Goal: Information Seeking & Learning: Learn about a topic

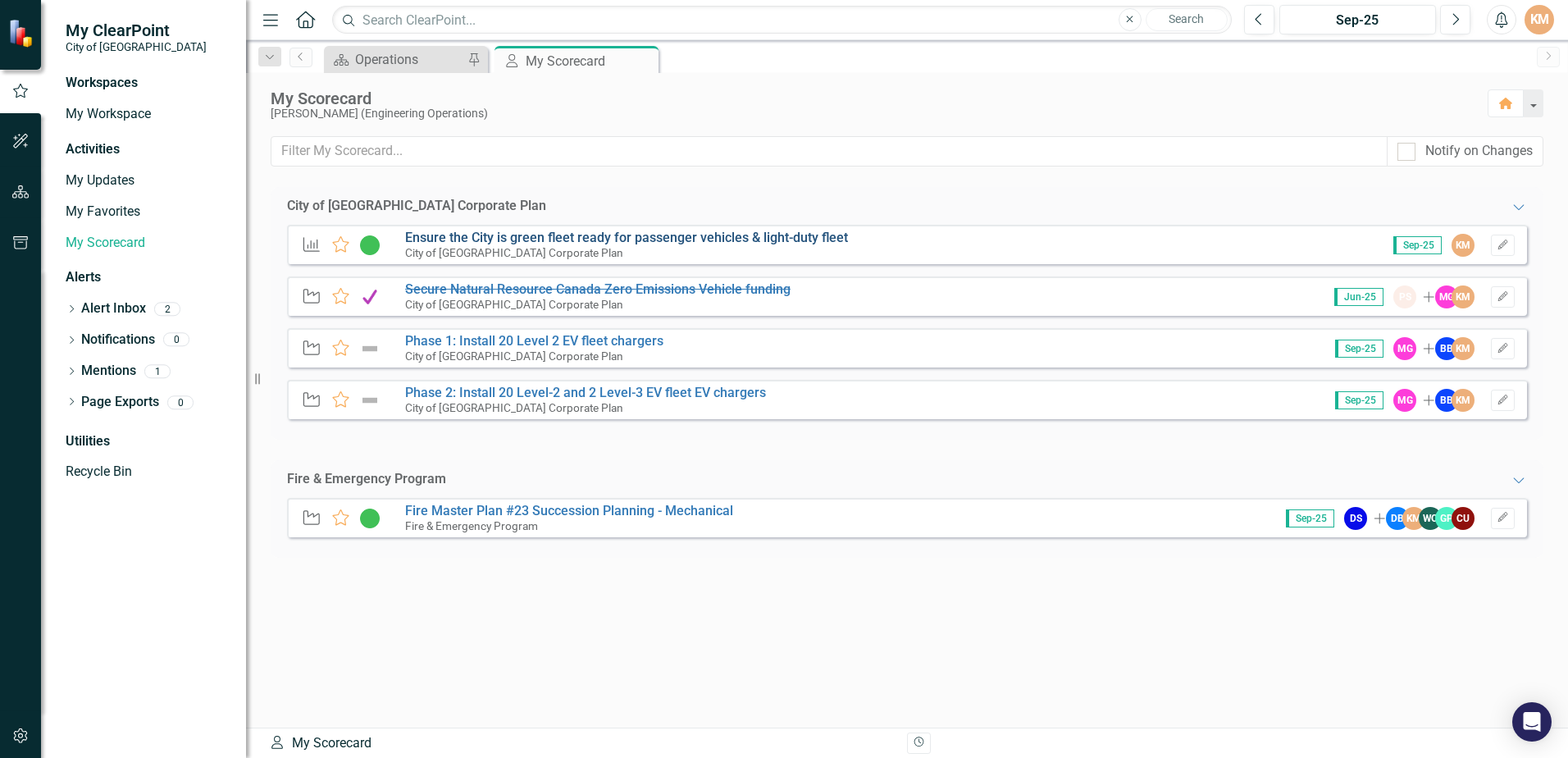
click at [754, 239] on link "Ensure the City is green fleet ready for passenger vehicles & light-duty fleet" at bounding box center [626, 238] width 443 height 16
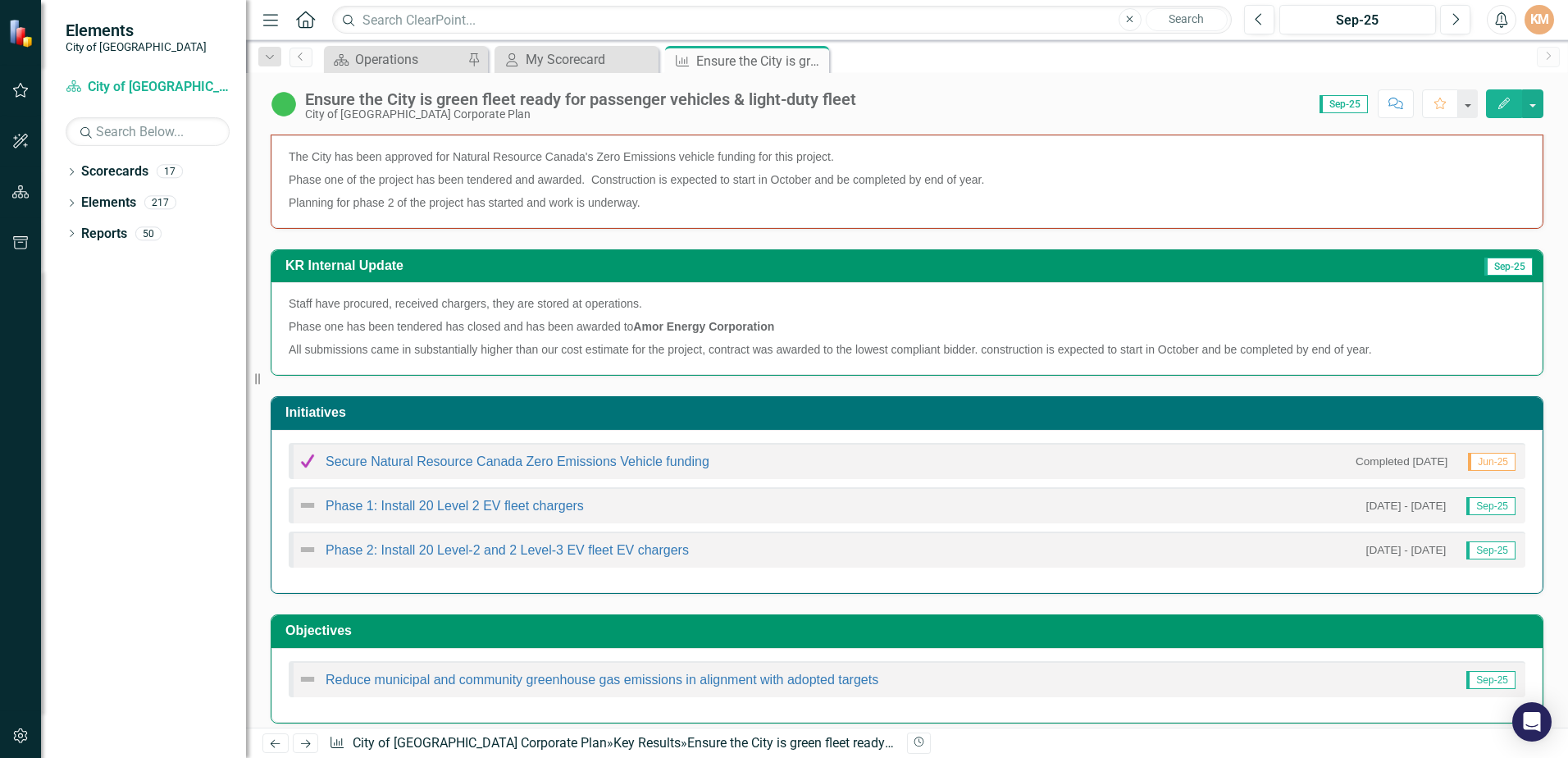
scroll to position [255, 0]
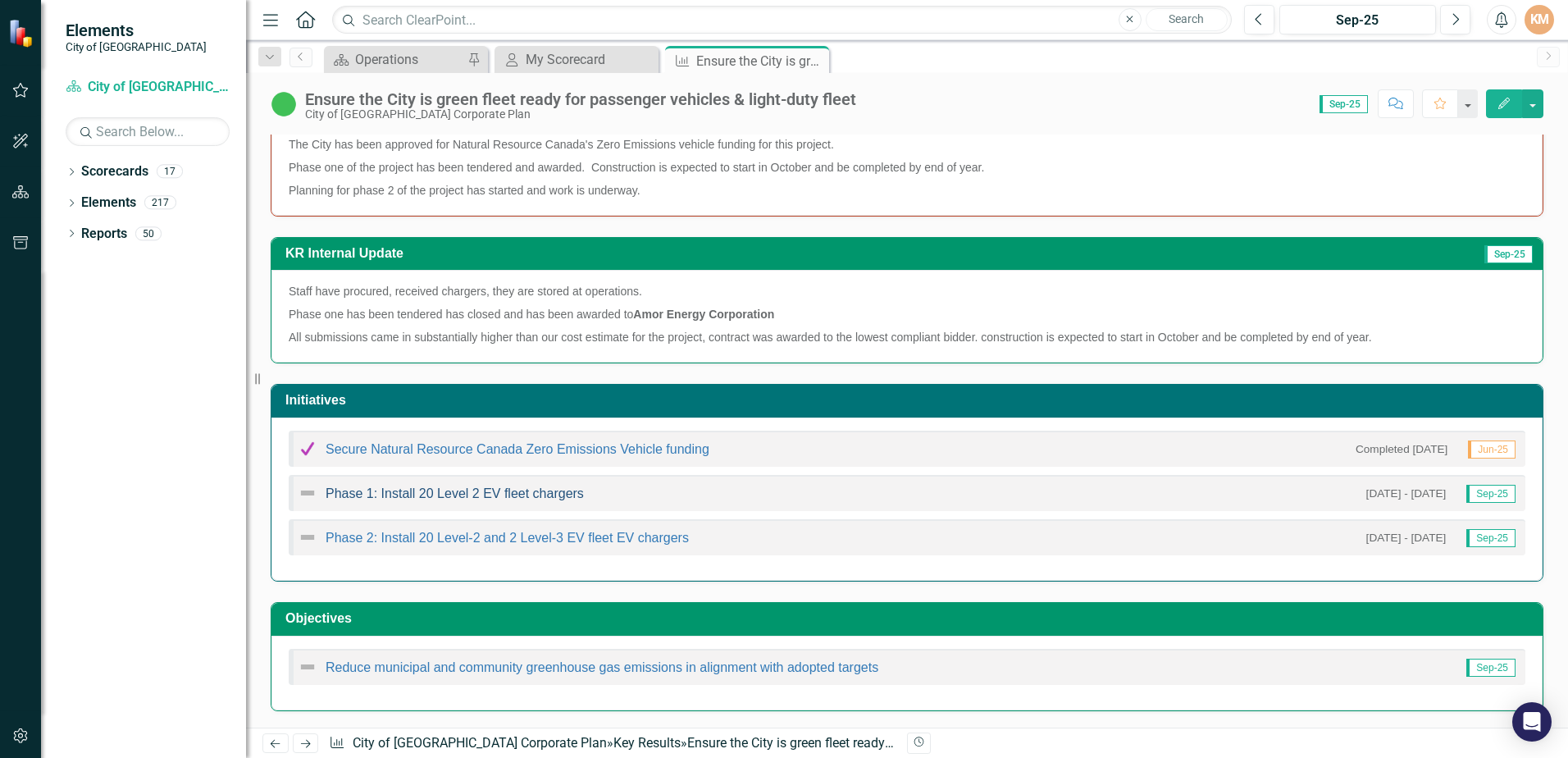
click at [455, 493] on link "Phase 1: Install 20 Level 2 EV fleet chargers" at bounding box center [454, 493] width 258 height 14
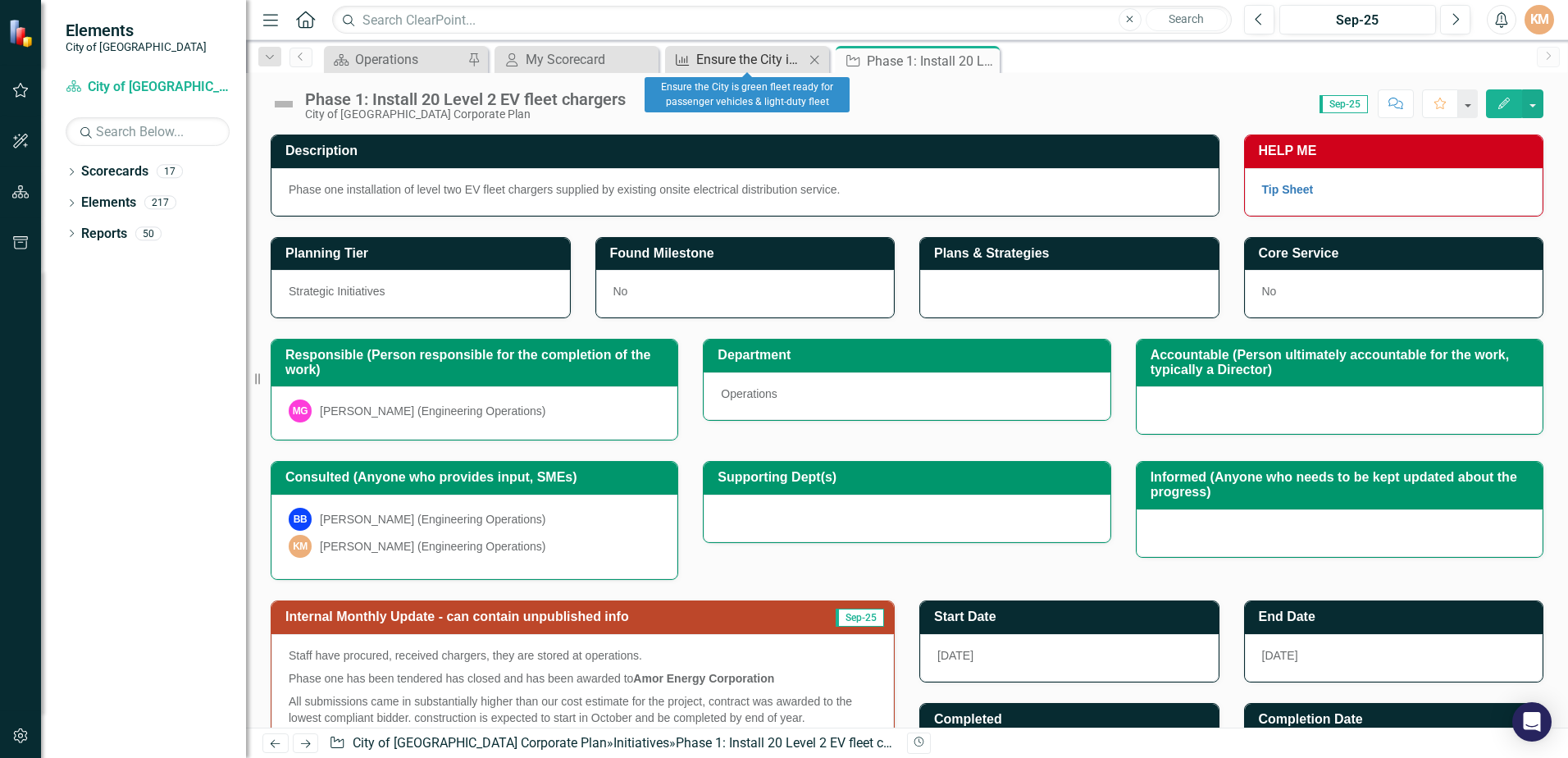
click at [765, 62] on div "Ensure the City is green fleet ready for passenger vehicles & light-duty fleet" at bounding box center [750, 60] width 108 height 21
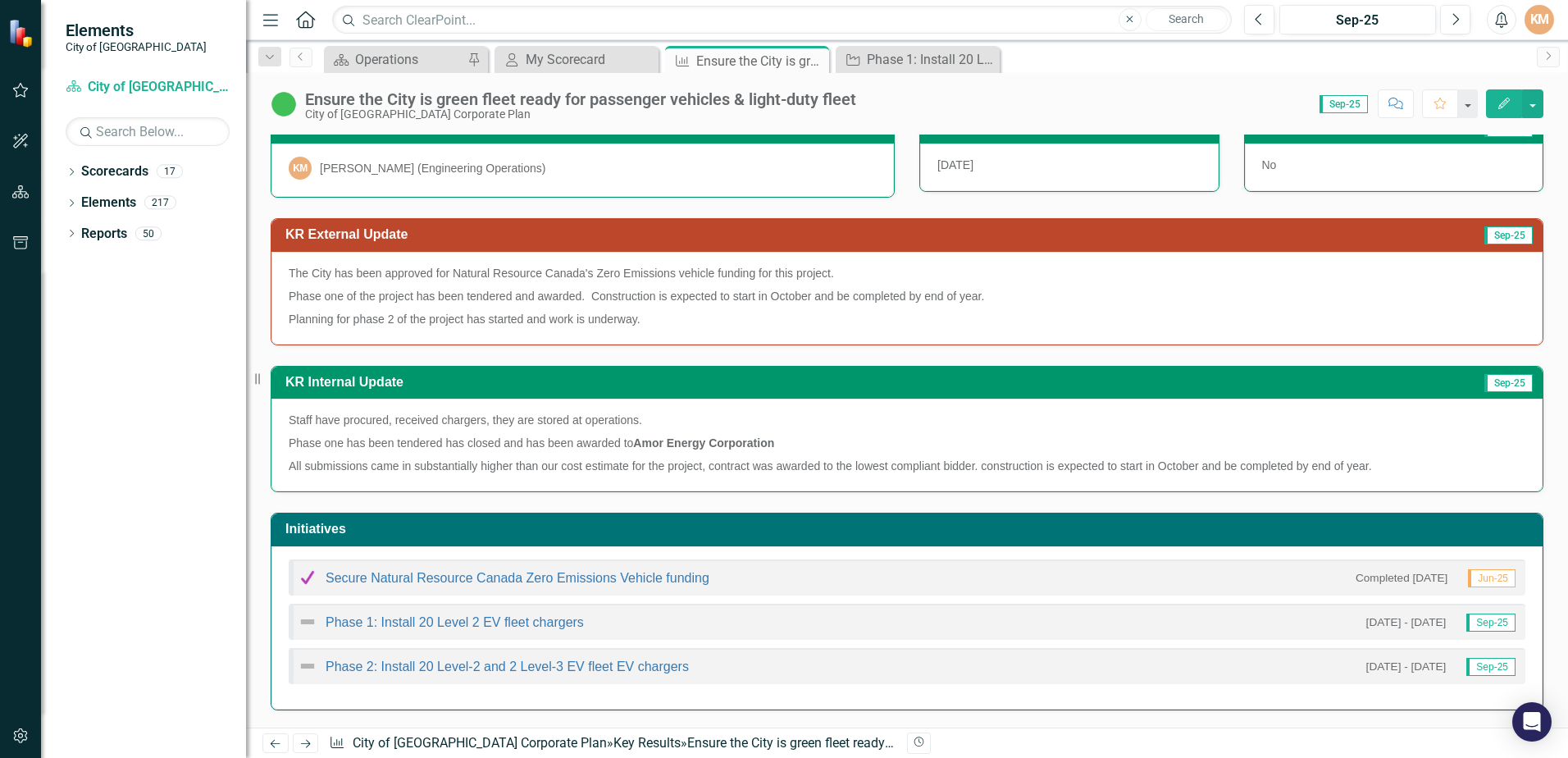
scroll to position [255, 0]
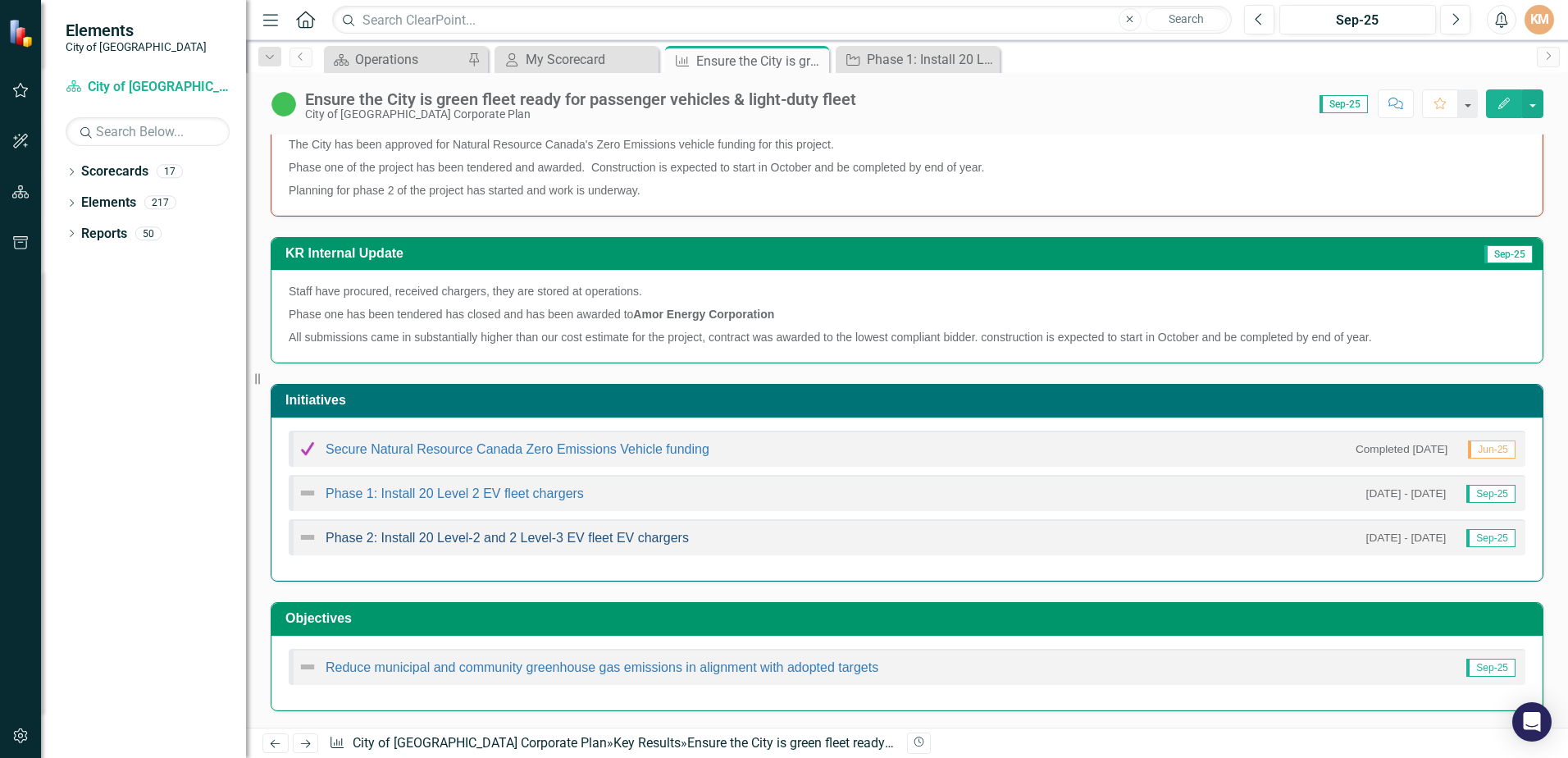
click at [532, 544] on link "Phase 2: Install 20 Level-2 and 2 Level-3 EV fleet EV chargers" at bounding box center [506, 538] width 363 height 14
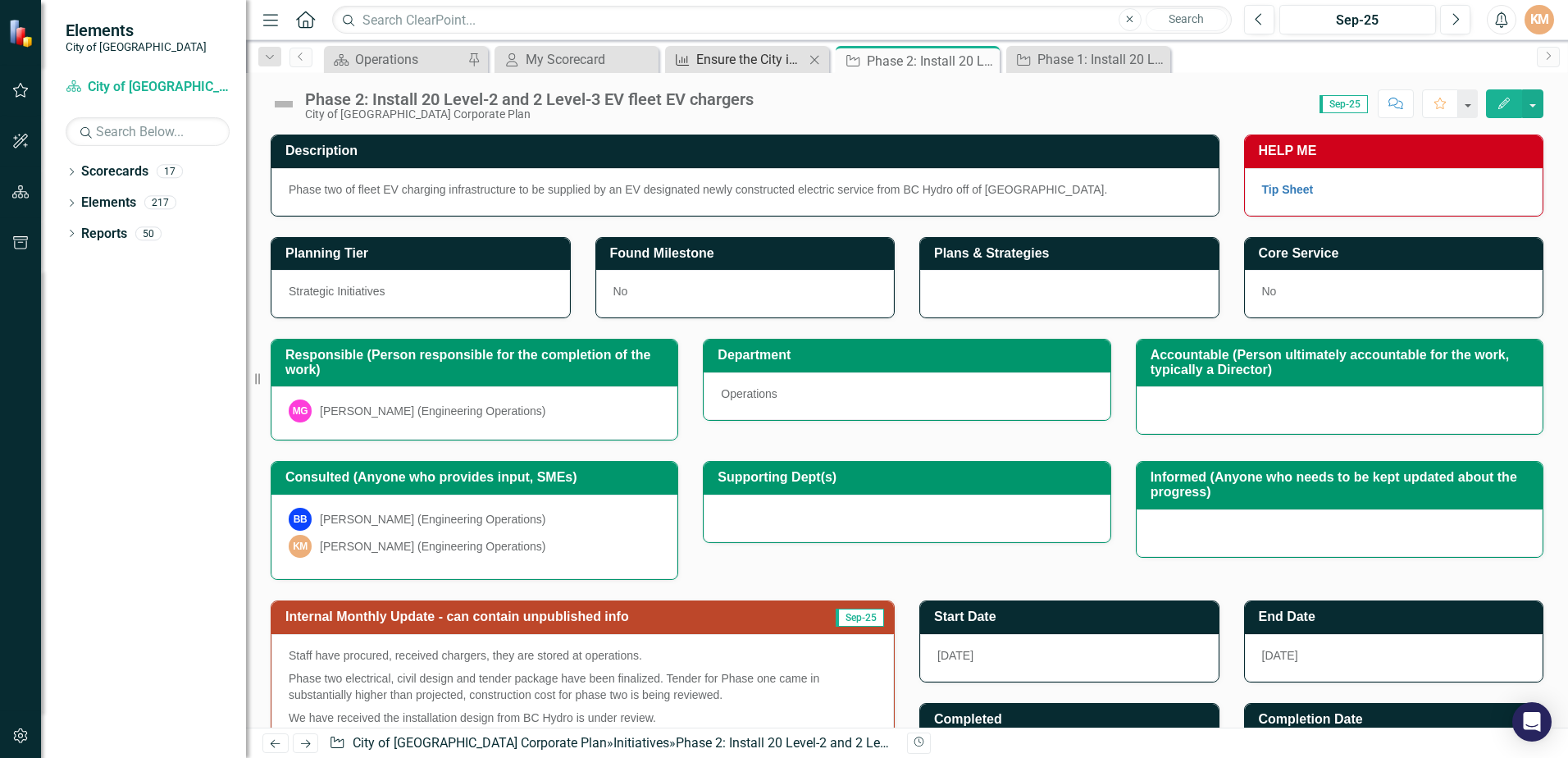
click at [776, 59] on div "Ensure the City is green fleet ready for passenger vehicles & light-duty fleet" at bounding box center [750, 60] width 108 height 21
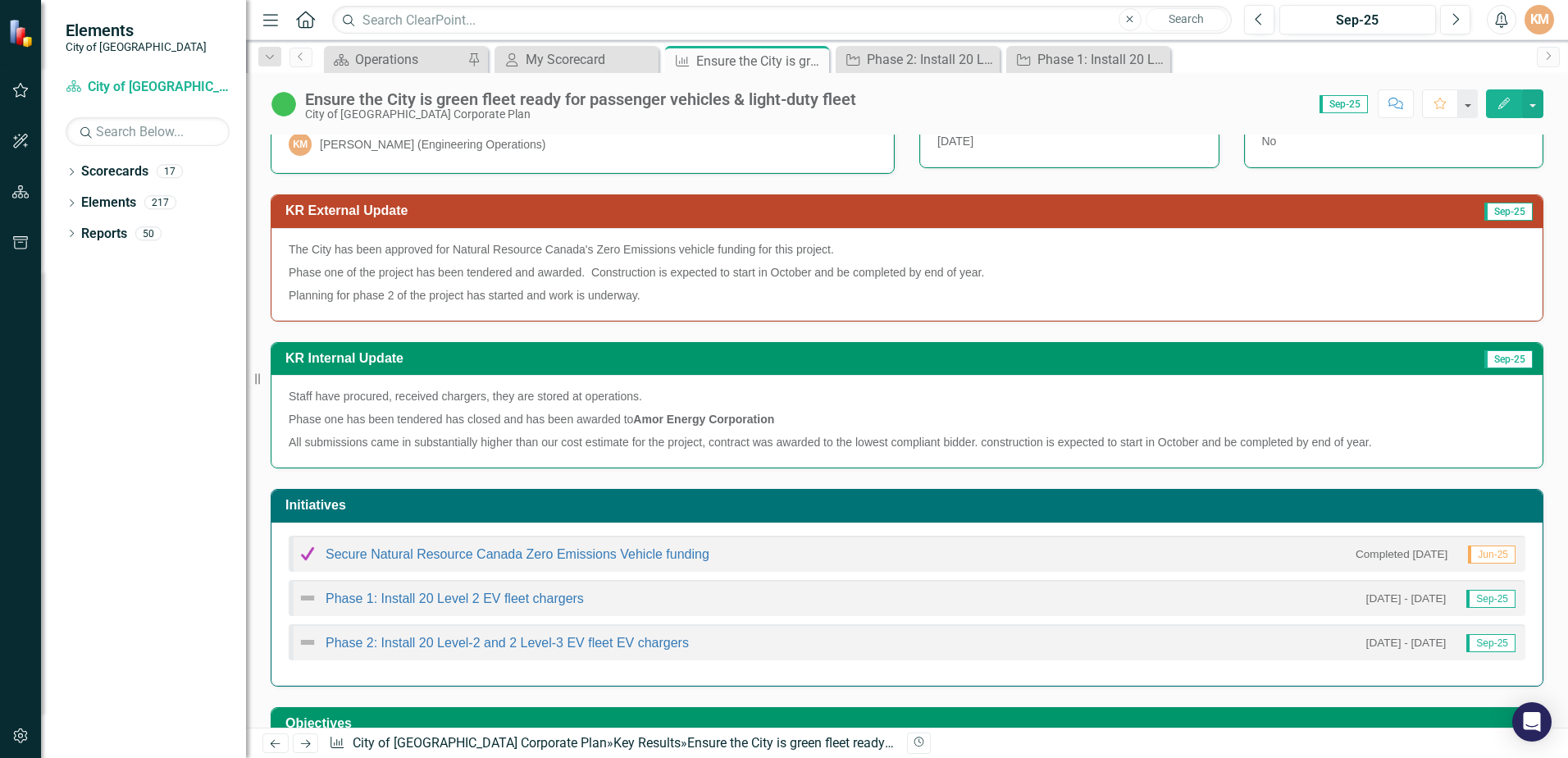
scroll to position [255, 0]
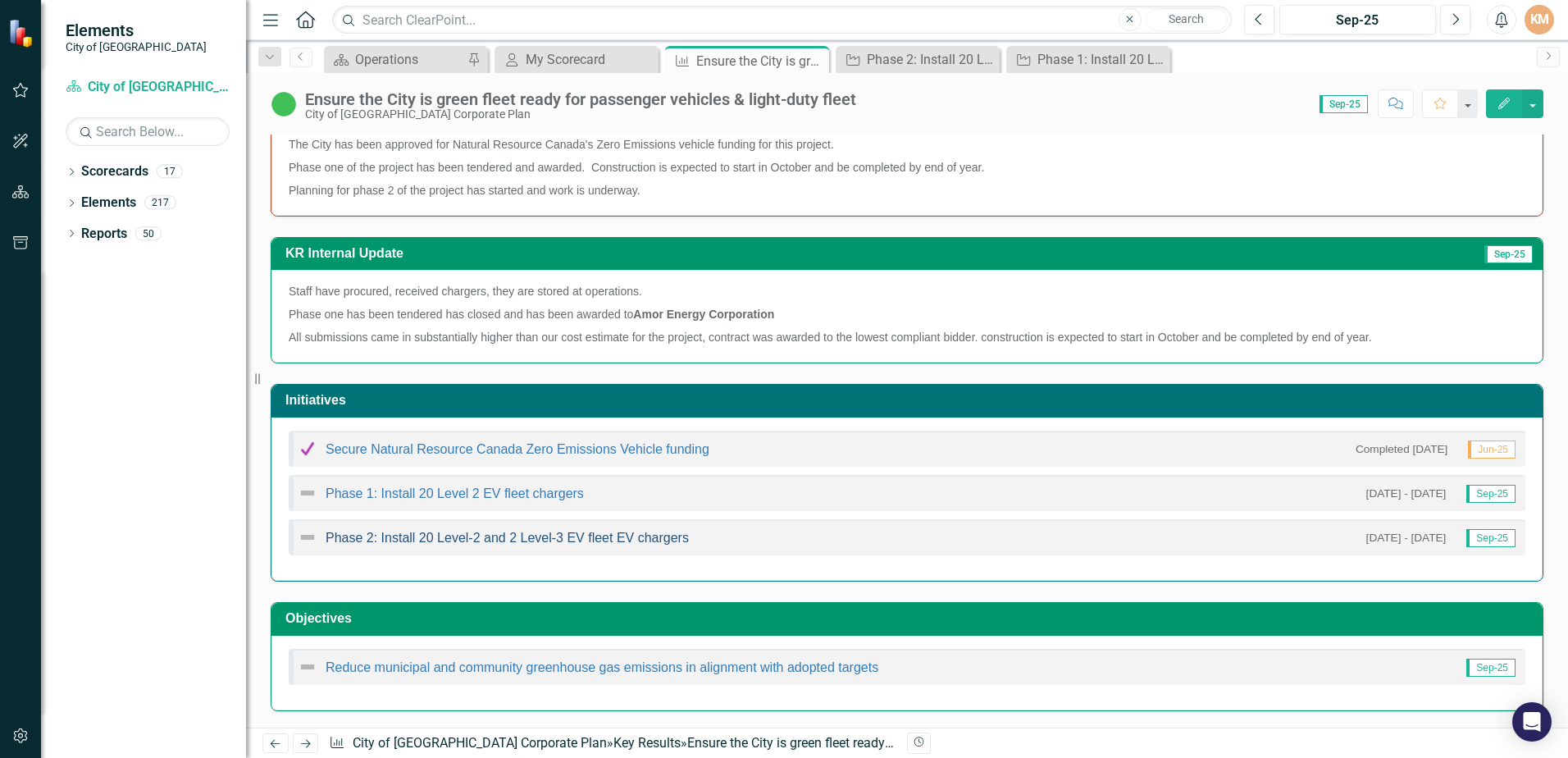
click at [653, 538] on link "Phase 2: Install 20 Level-2 and 2 Level-3 EV fleet EV chargers" at bounding box center [506, 538] width 363 height 14
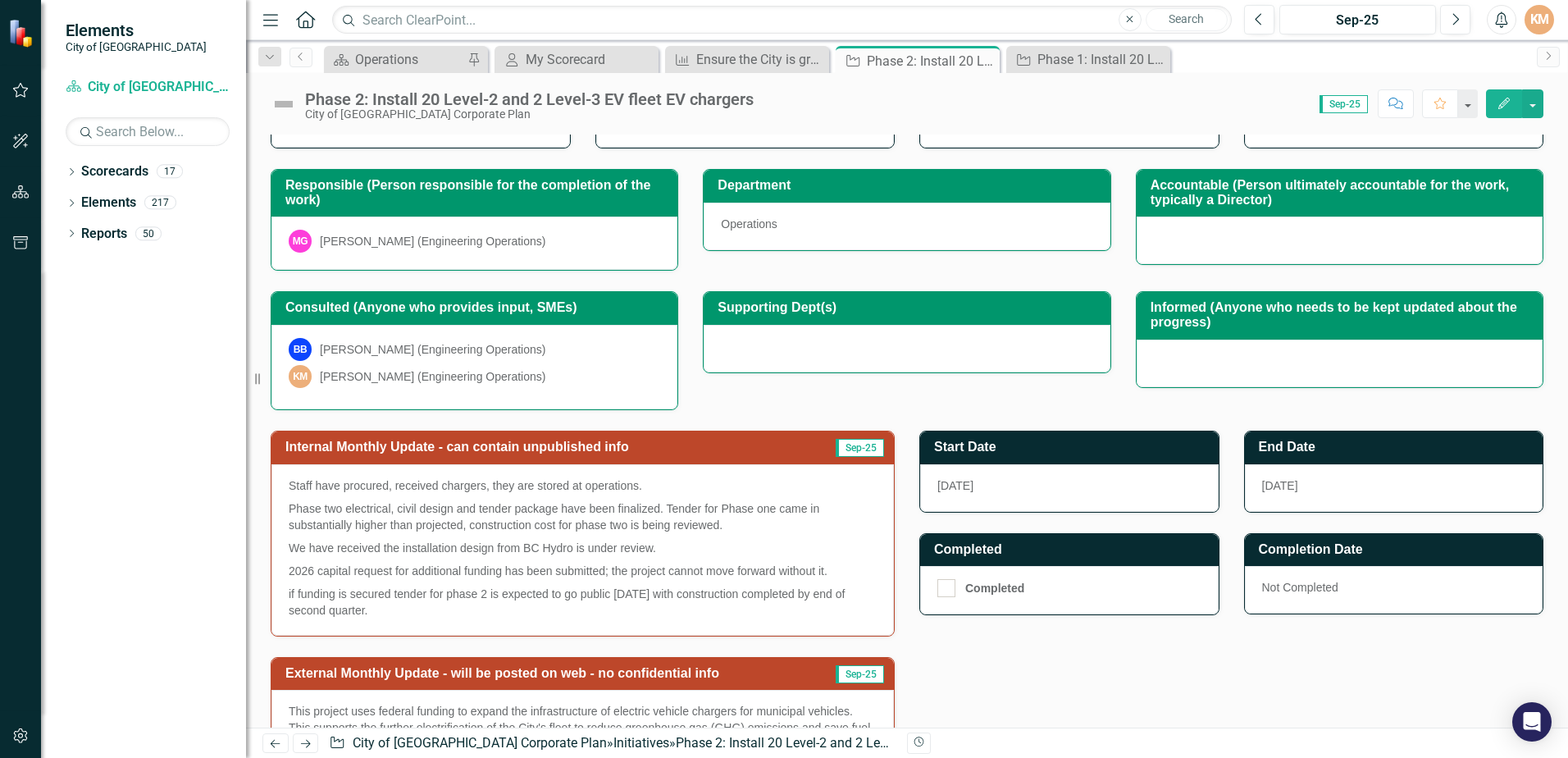
scroll to position [152, 0]
